Goal: Navigation & Orientation: Understand site structure

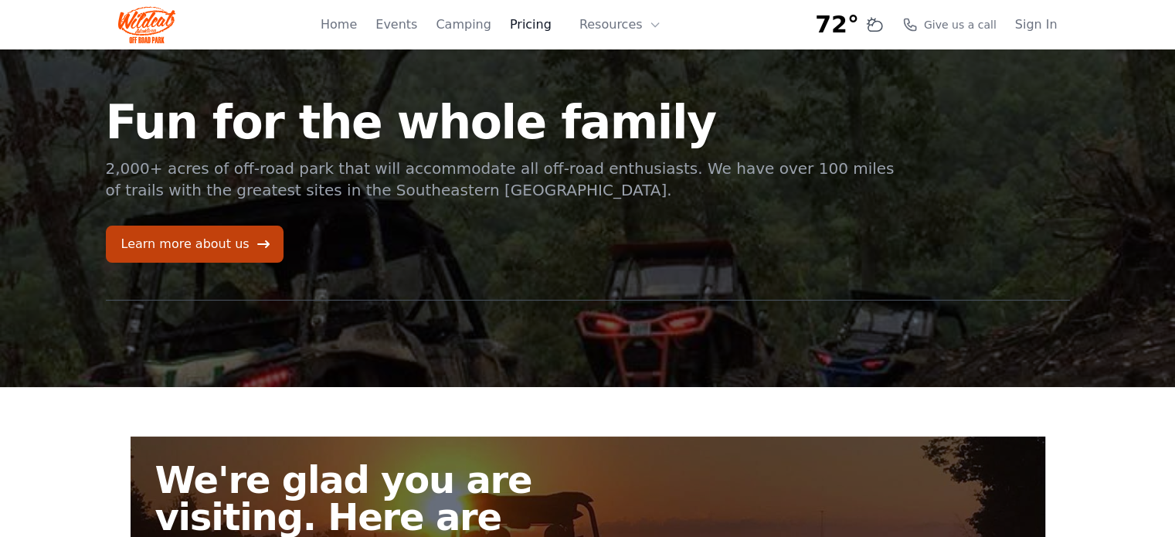
click at [551, 19] on link "Pricing" at bounding box center [531, 24] width 42 height 19
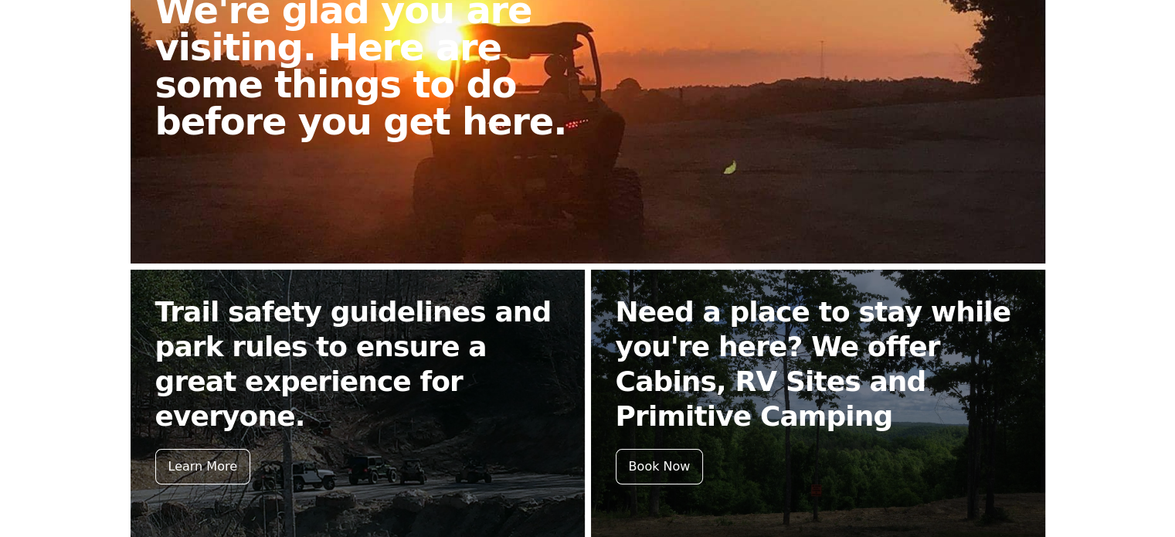
scroll to position [541, 0]
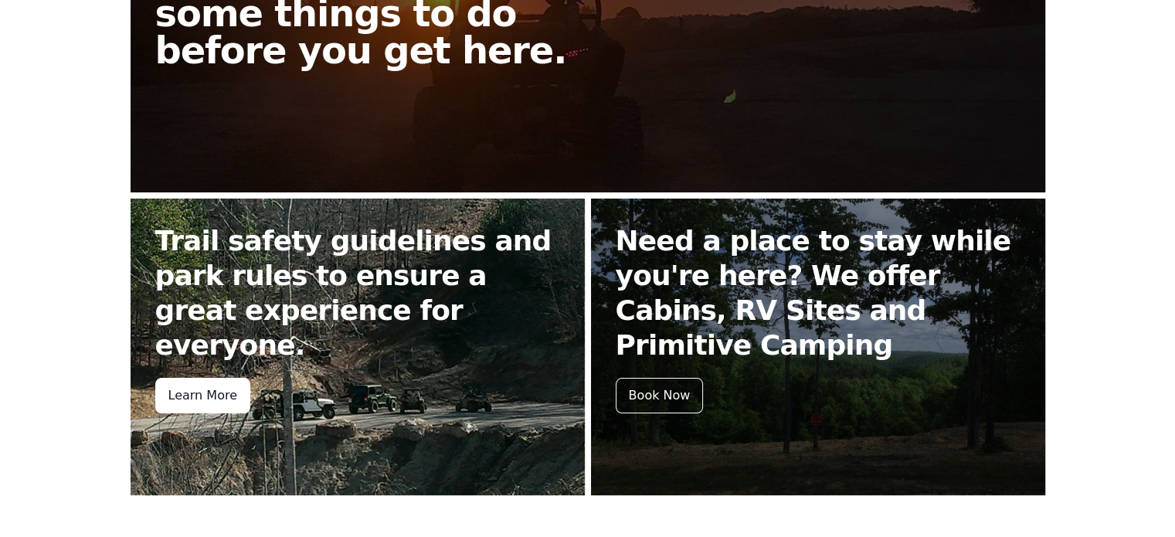
click at [233, 378] on div "Learn More" at bounding box center [202, 396] width 95 height 36
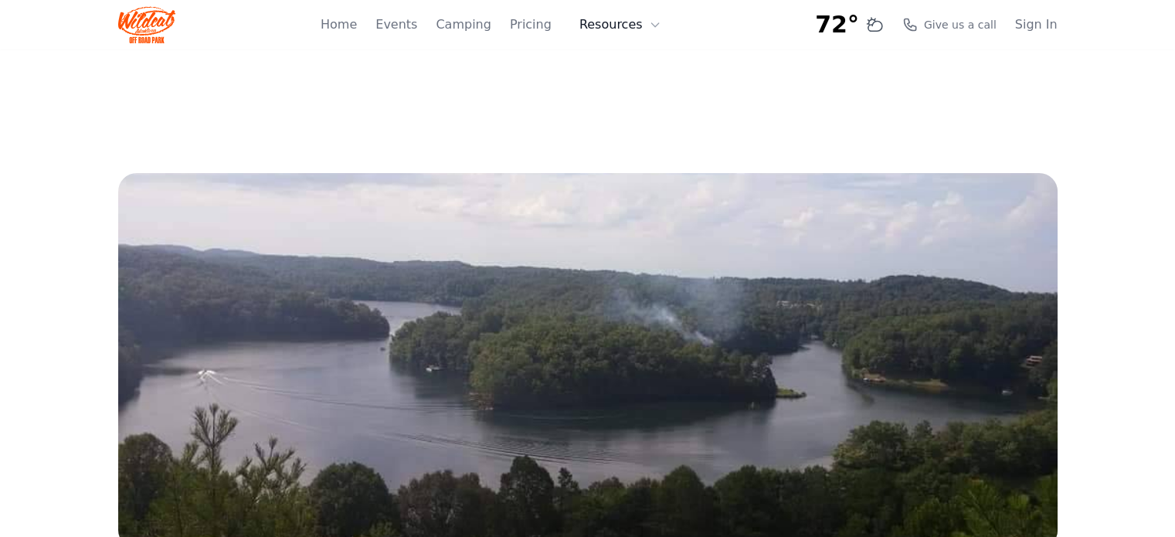
click at [655, 27] on icon at bounding box center [655, 25] width 12 height 12
click at [538, 30] on link "Pricing" at bounding box center [531, 24] width 42 height 19
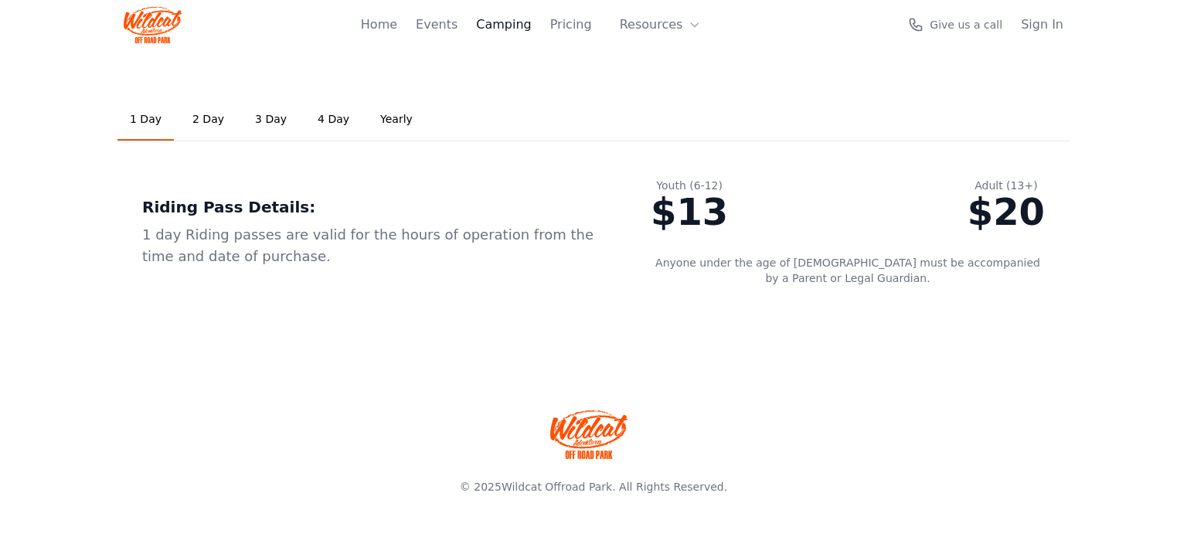
click at [504, 20] on link "Camping" at bounding box center [503, 24] width 55 height 19
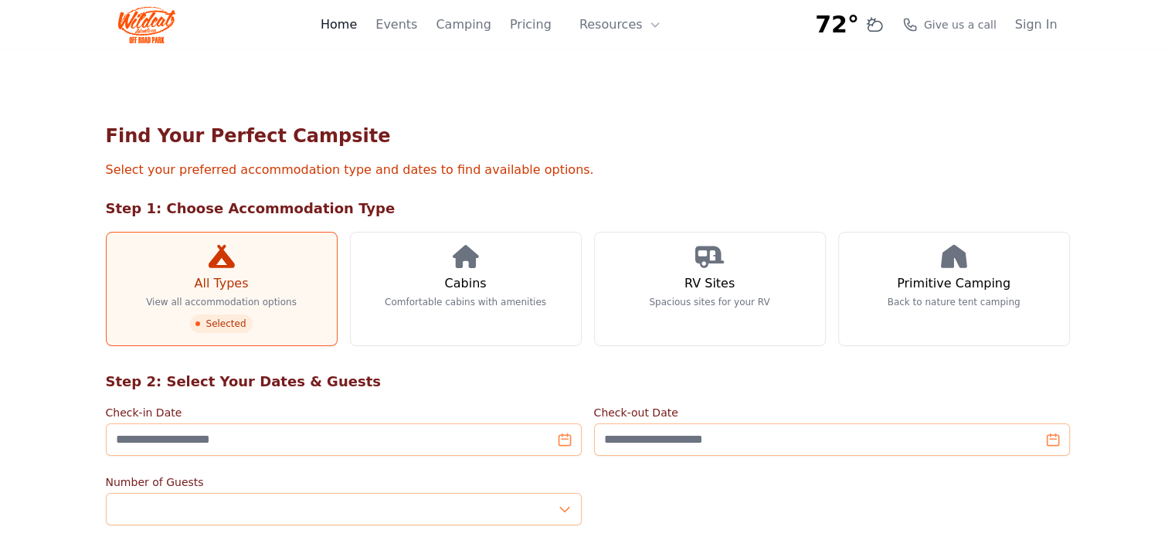
click at [355, 25] on link "Home" at bounding box center [339, 24] width 36 height 19
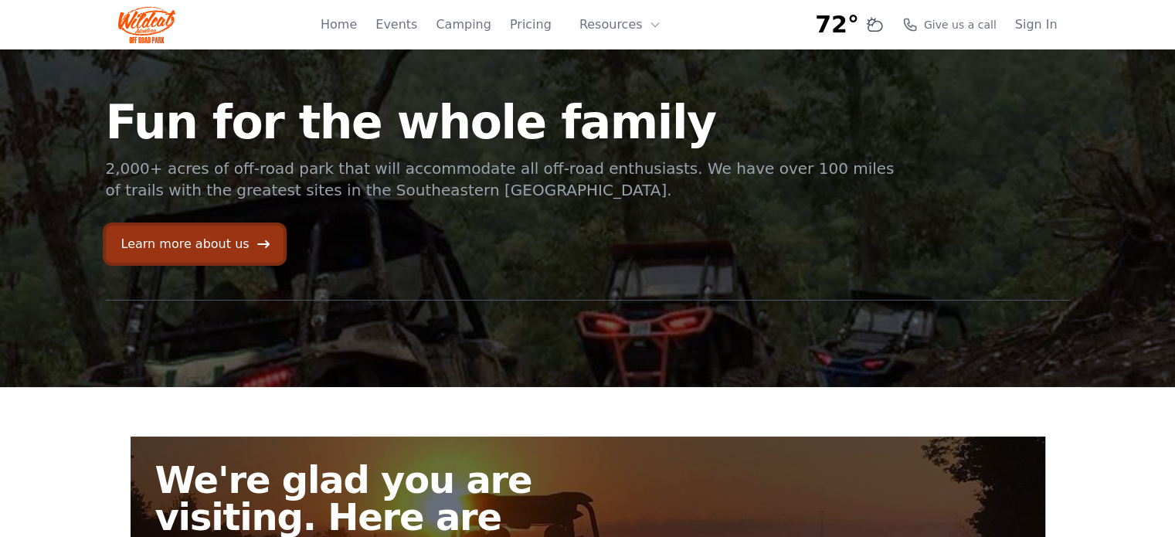
click at [221, 250] on link "Learn more about us" at bounding box center [195, 244] width 178 height 37
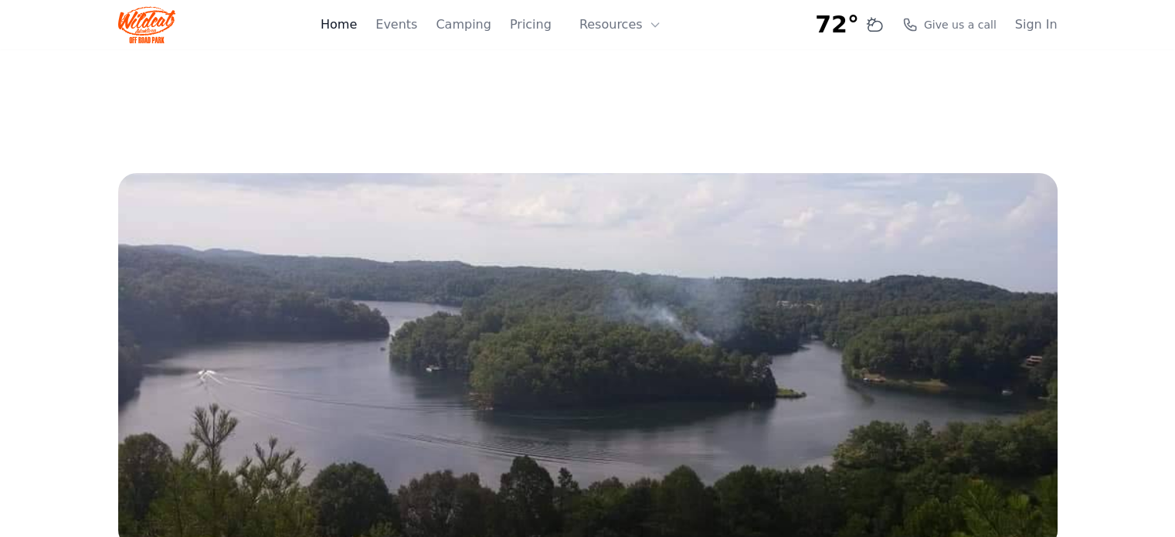
click at [357, 23] on link "Home" at bounding box center [339, 24] width 36 height 19
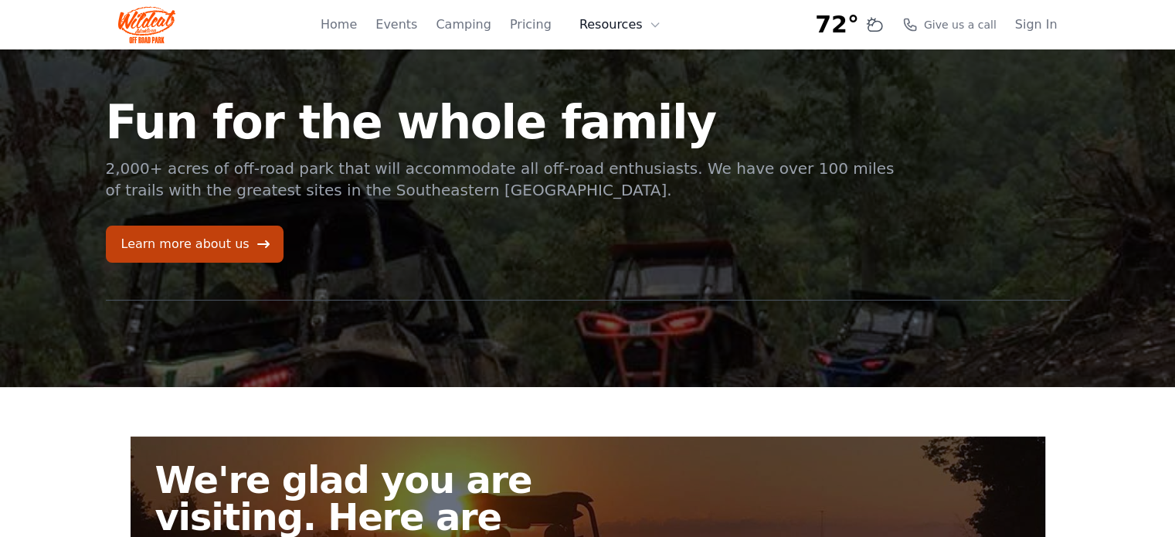
click at [652, 27] on icon at bounding box center [655, 25] width 12 height 12
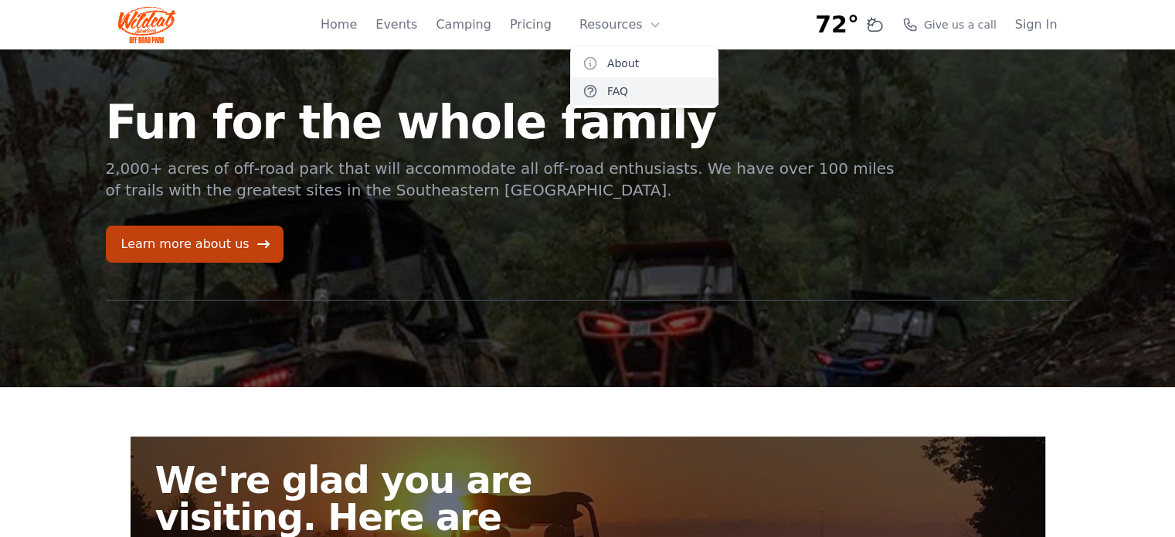
click at [624, 87] on link "FAQ" at bounding box center [644, 91] width 148 height 28
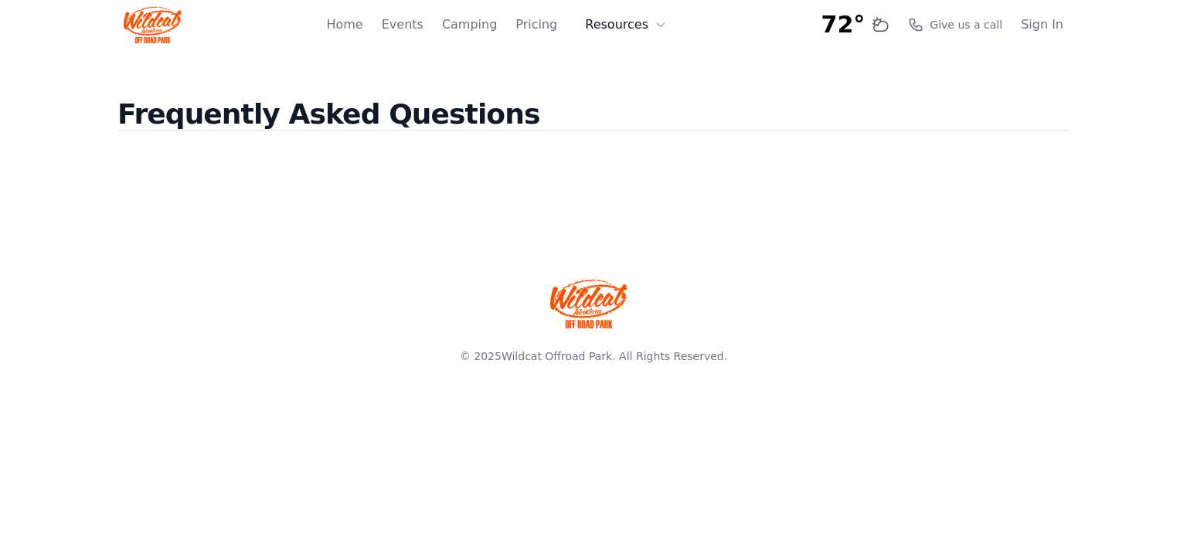
click at [657, 25] on icon at bounding box center [660, 25] width 12 height 12
click at [627, 64] on link "About" at bounding box center [650, 63] width 148 height 28
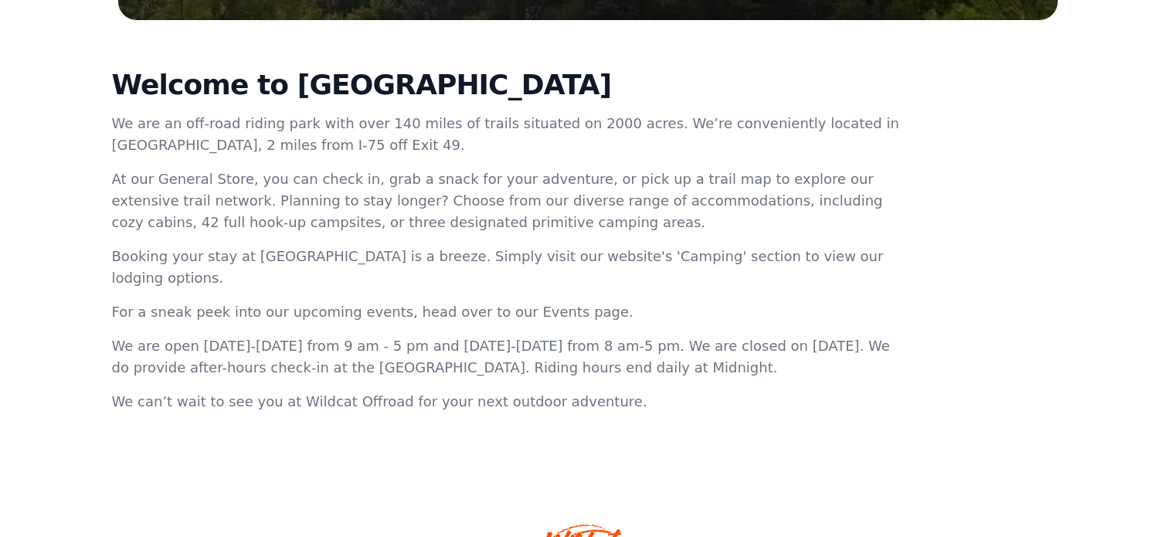
scroll to position [541, 0]
